Goal: Check status: Check status

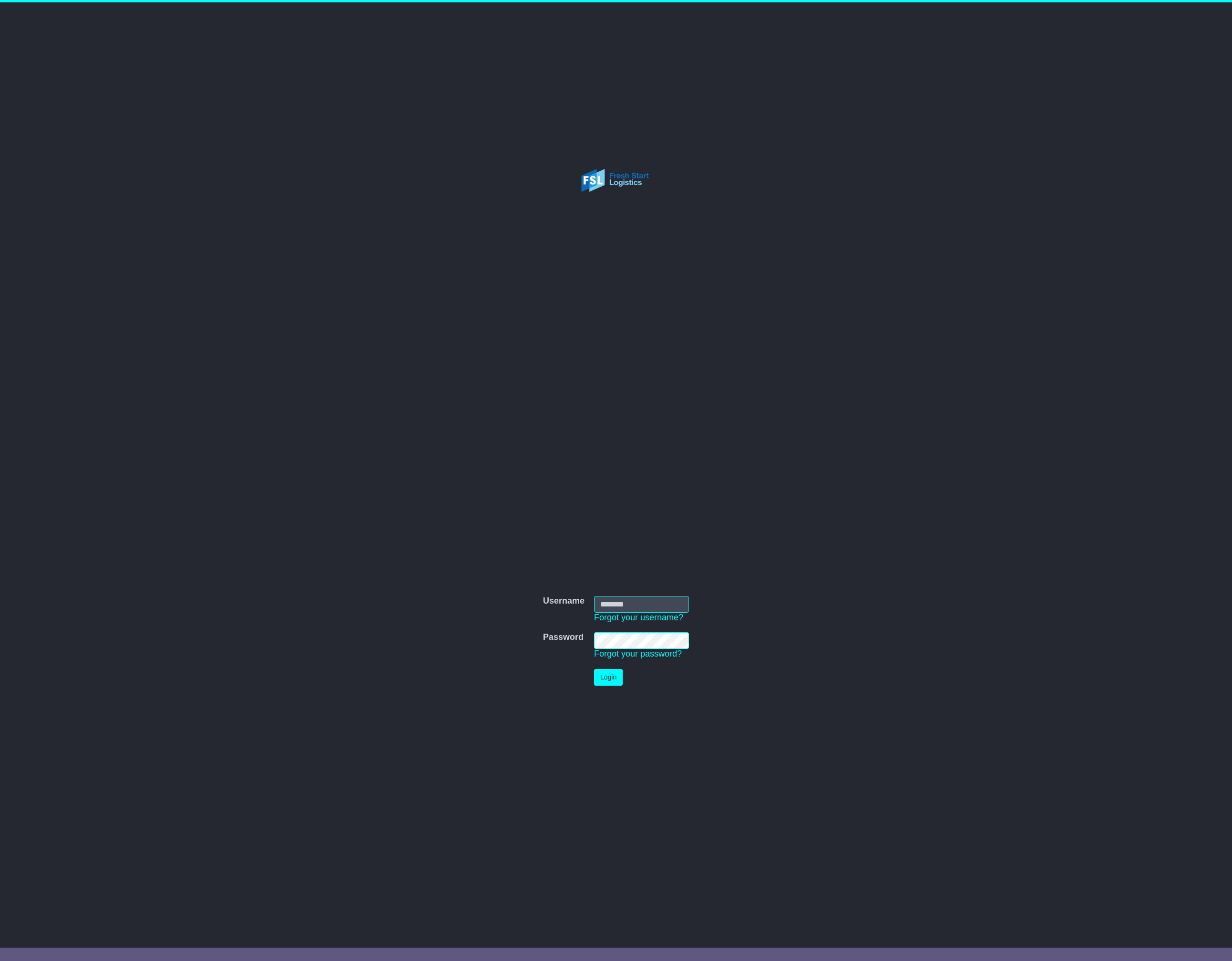
type input "**********"
click at [602, 677] on button "Login" at bounding box center [608, 677] width 29 height 16
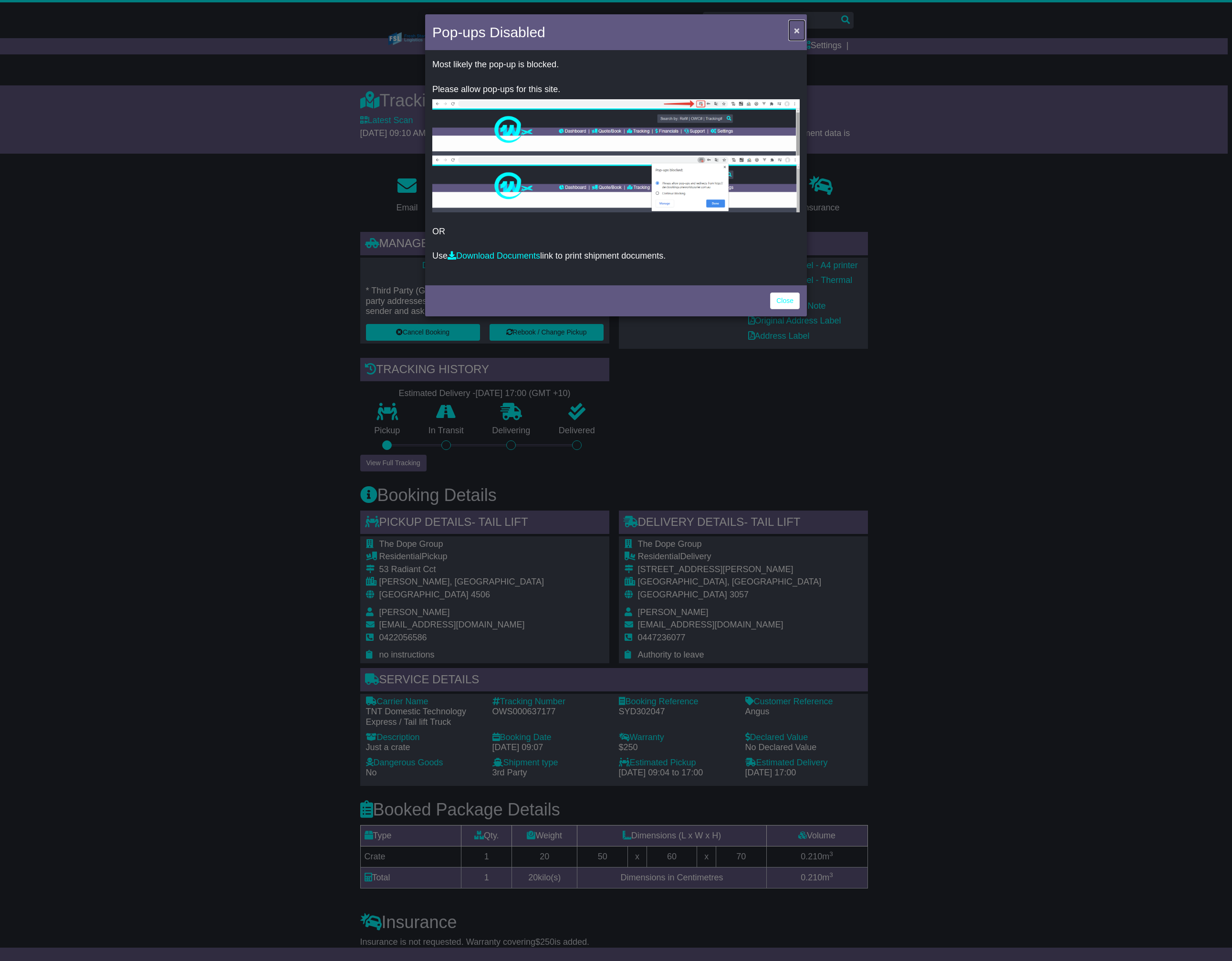
click at [798, 32] on span "×" at bounding box center [797, 30] width 6 height 11
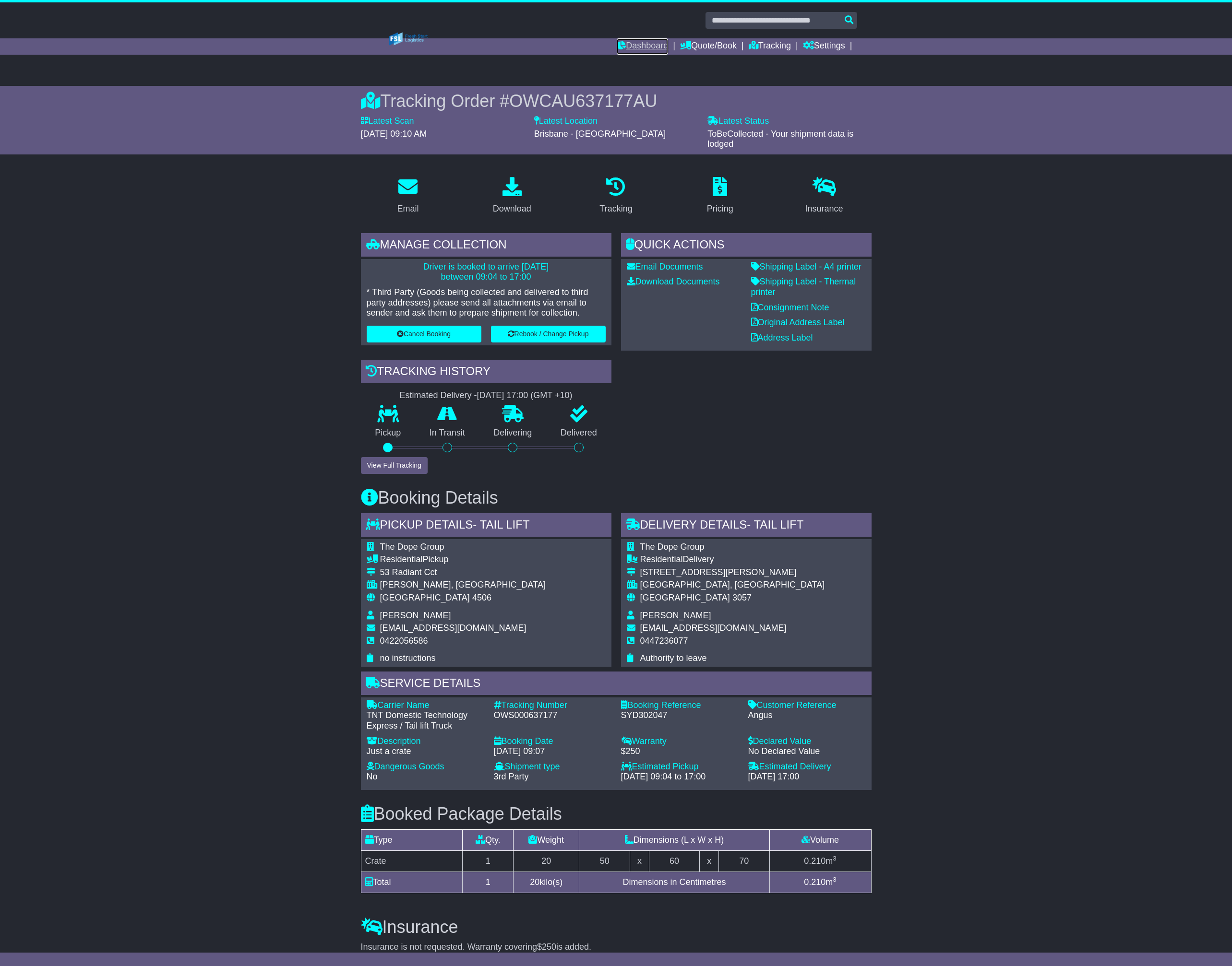
click at [658, 45] on link "Dashboard" at bounding box center [642, 46] width 51 height 16
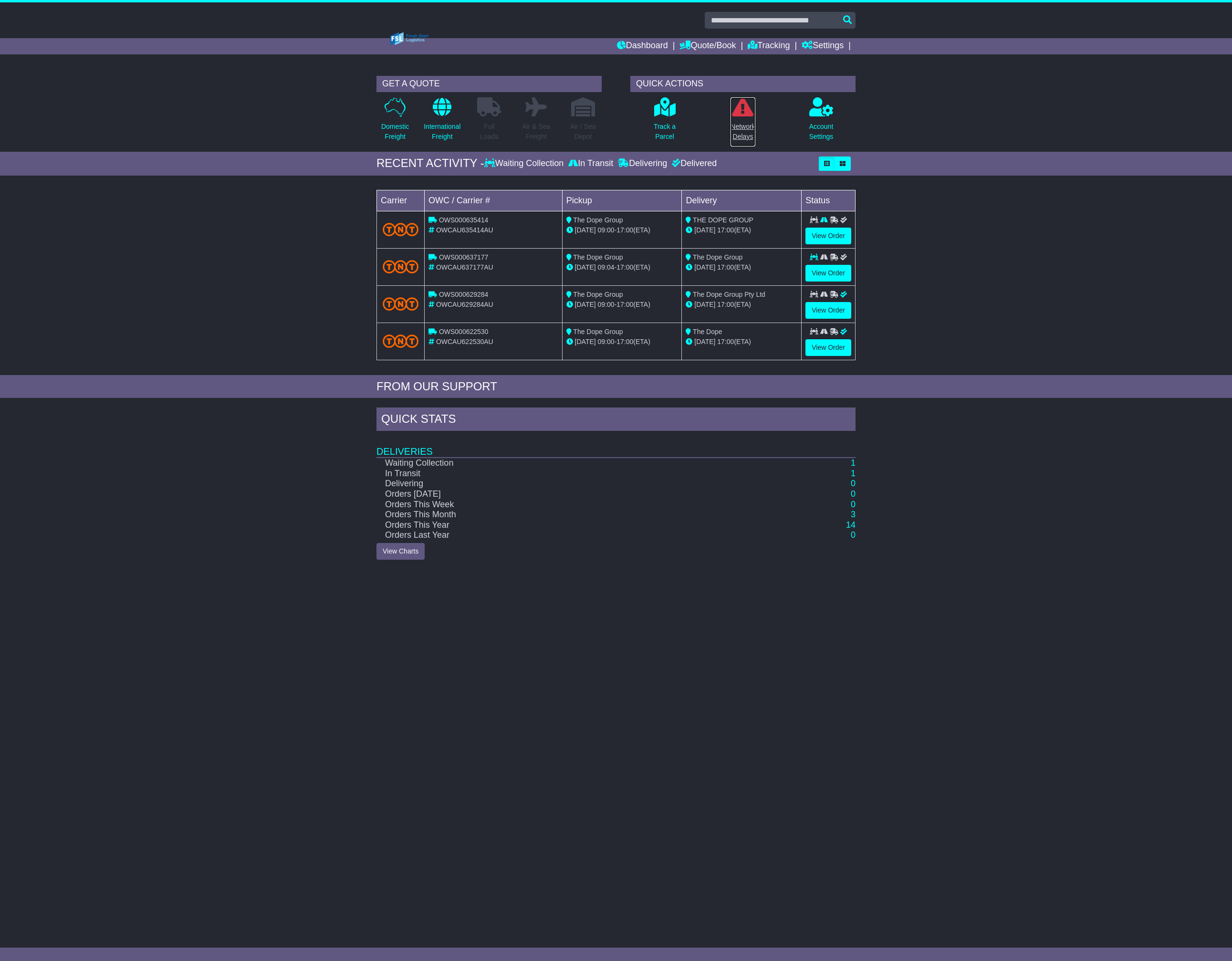
click at [753, 111] on icon at bounding box center [743, 107] width 21 height 19
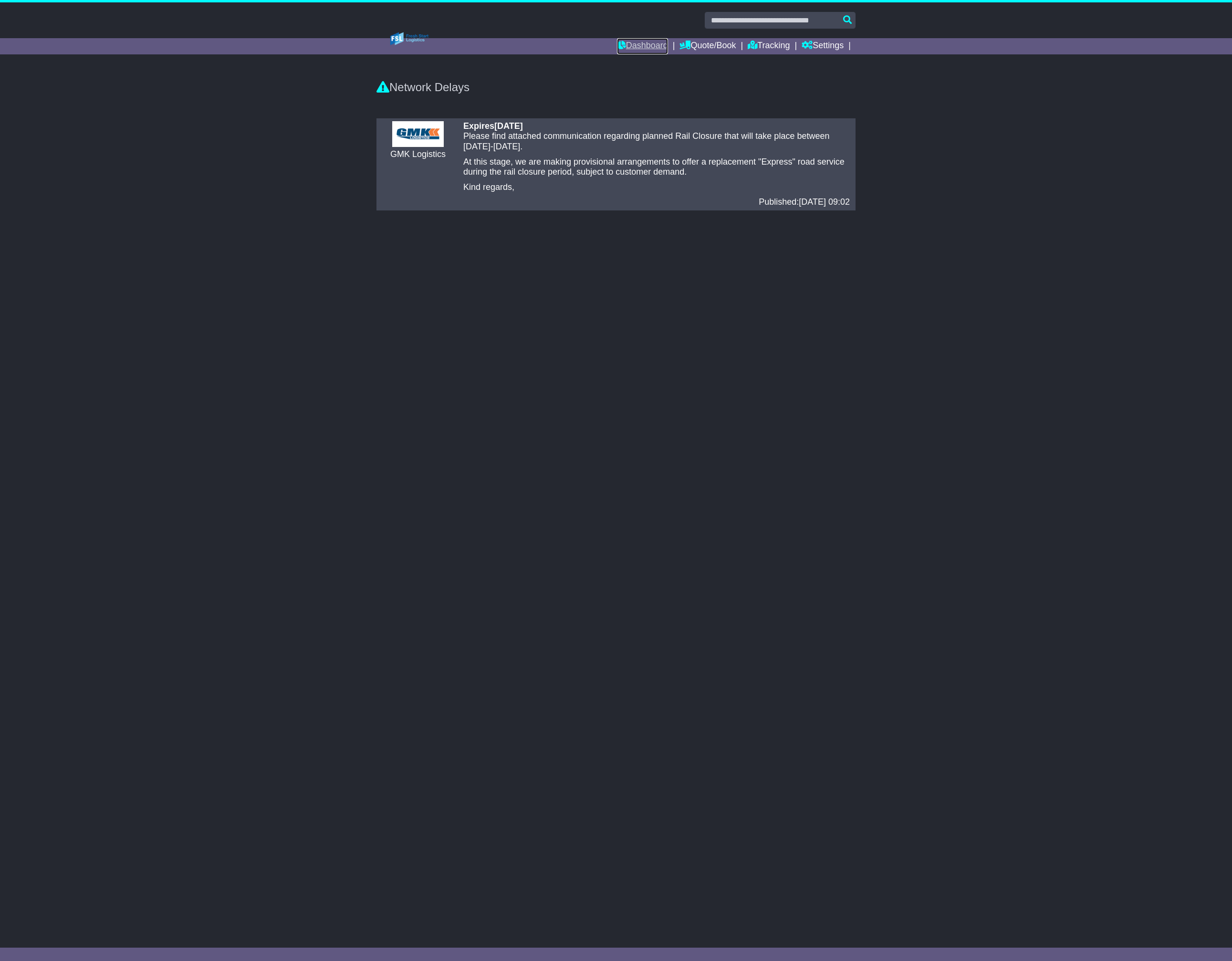
click at [650, 49] on link "Dashboard" at bounding box center [642, 46] width 51 height 16
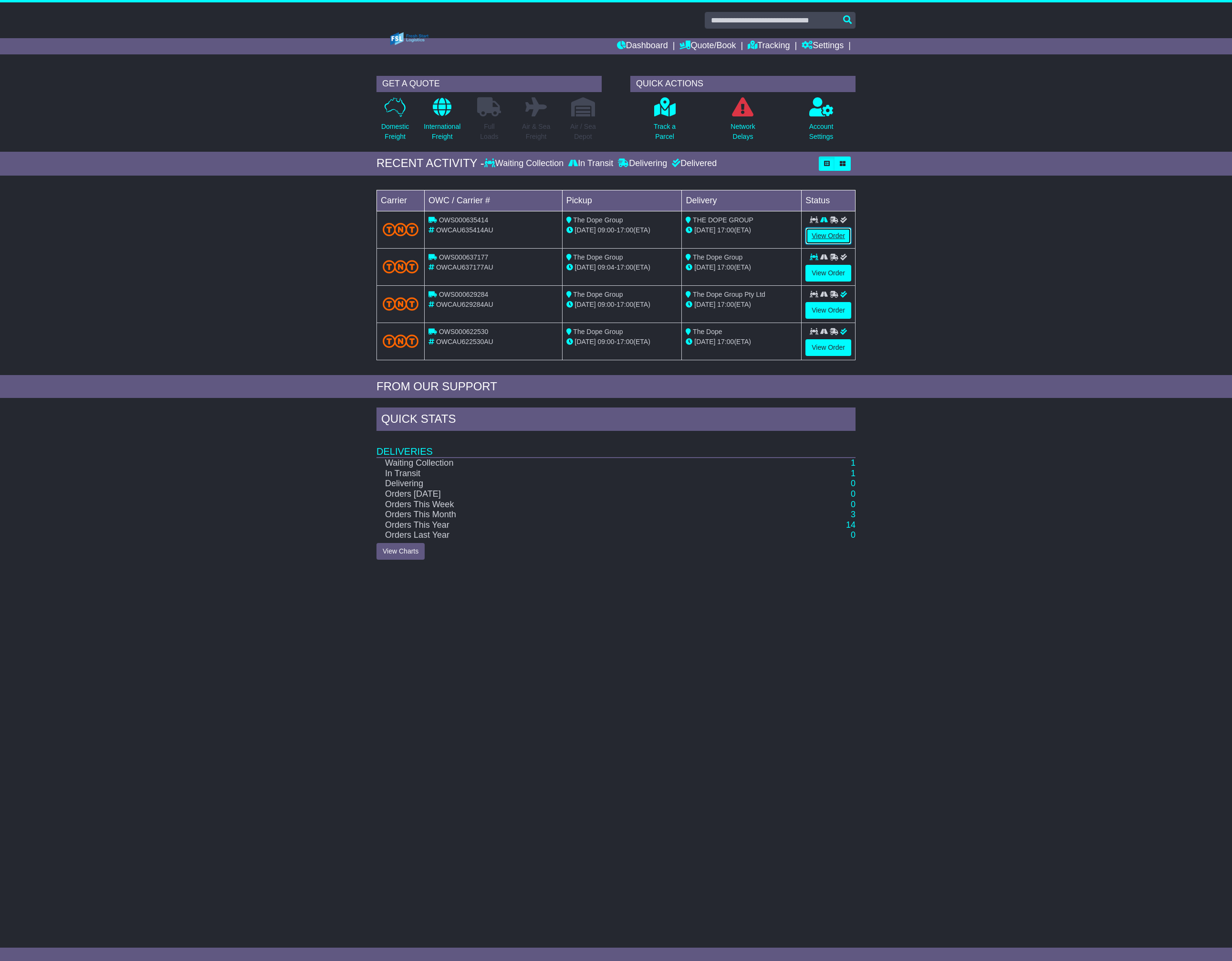
click at [837, 232] on link "View Order" at bounding box center [828, 236] width 46 height 16
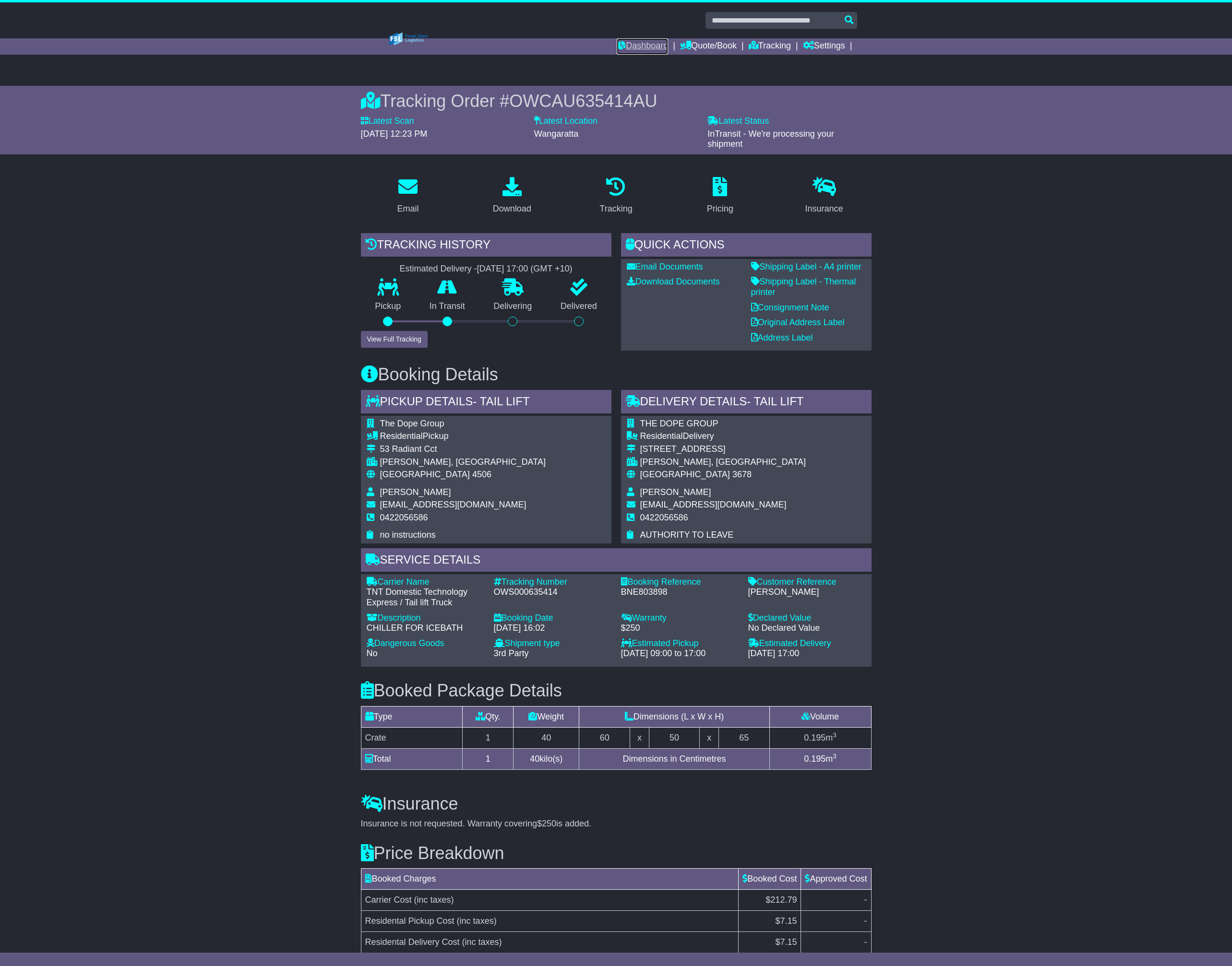
click at [659, 46] on link "Dashboard" at bounding box center [642, 46] width 51 height 16
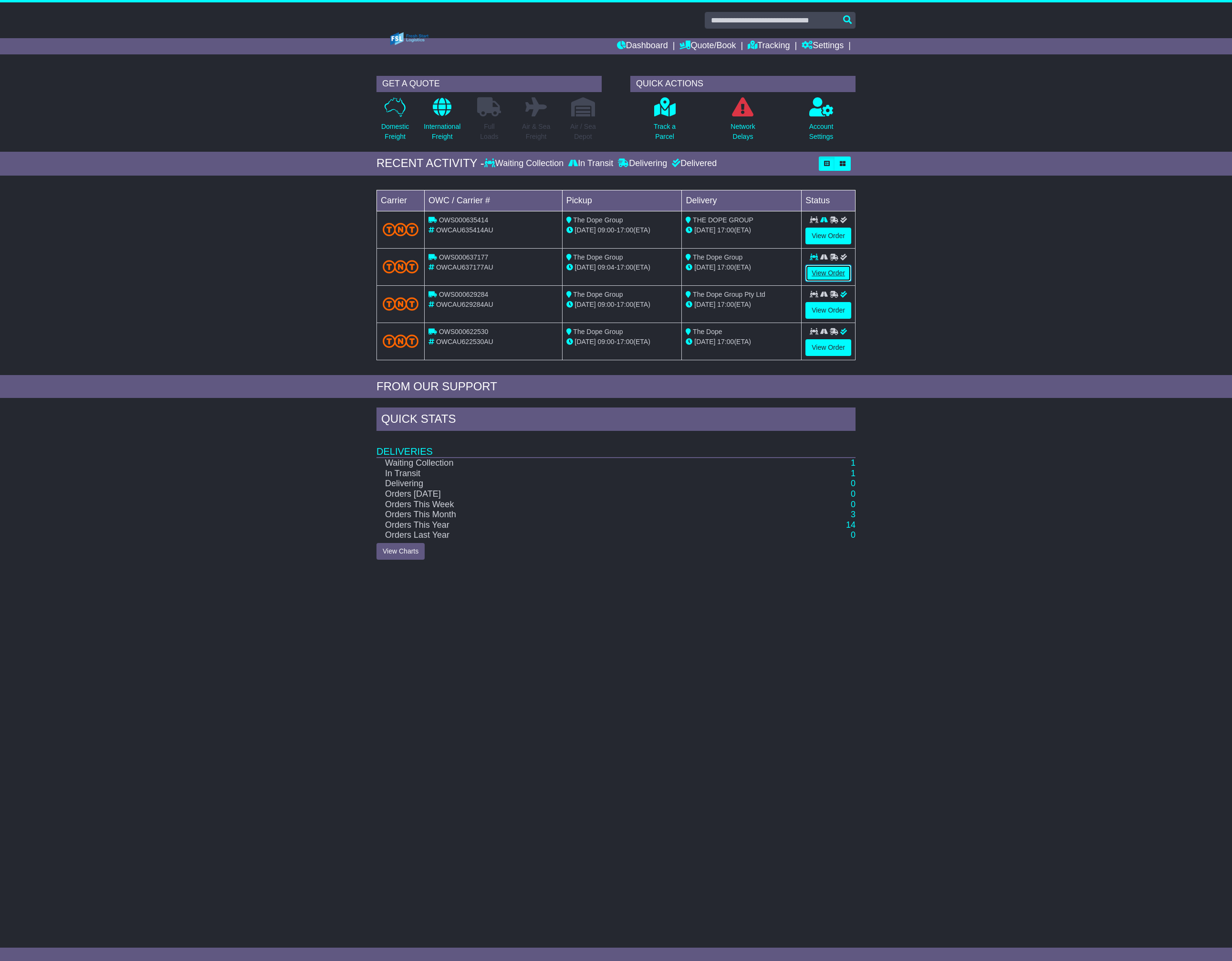
click at [839, 270] on link "View Order" at bounding box center [828, 273] width 46 height 16
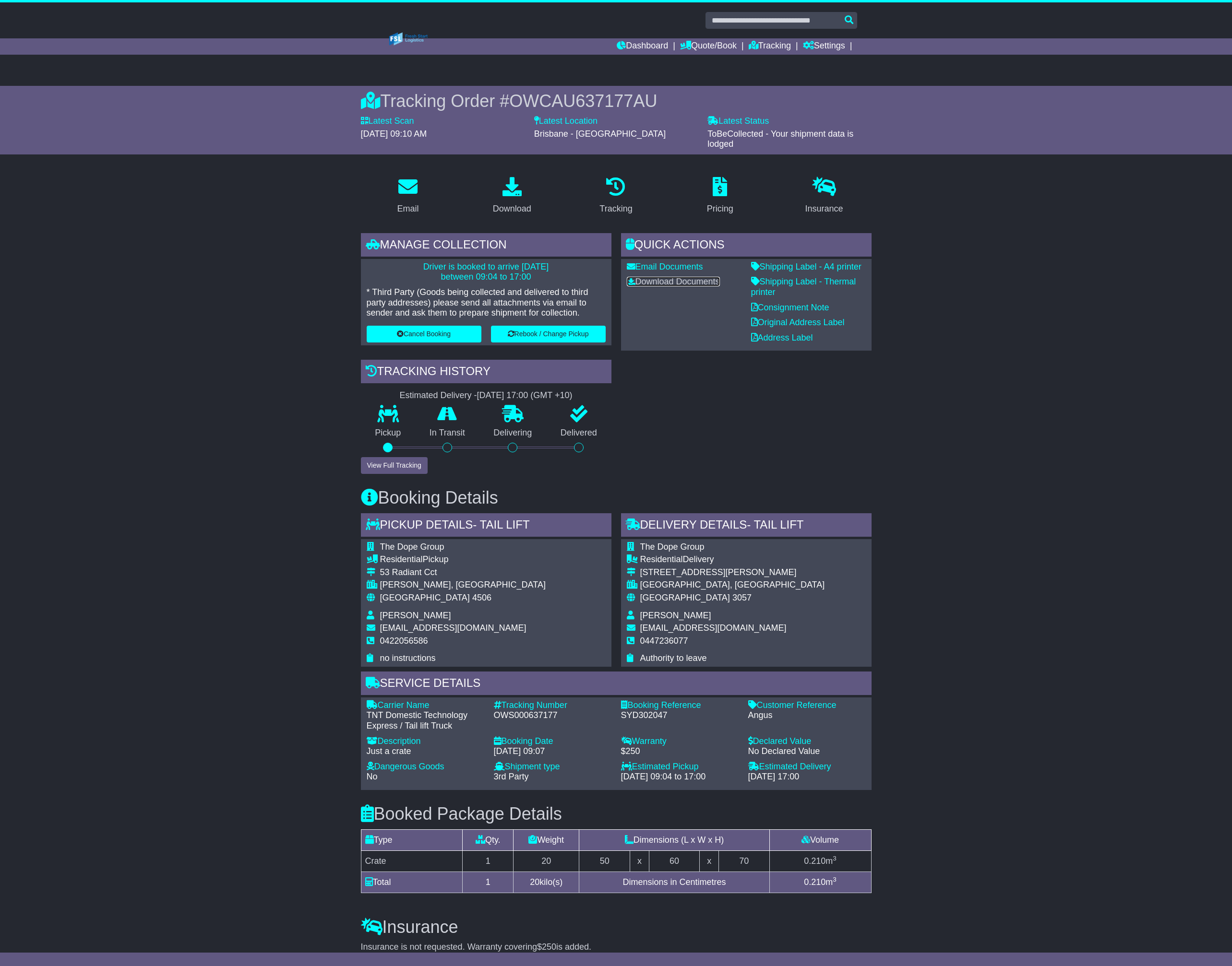
click at [682, 279] on link "Download Documents" at bounding box center [673, 282] width 93 height 10
